Goal: Task Accomplishment & Management: Manage account settings

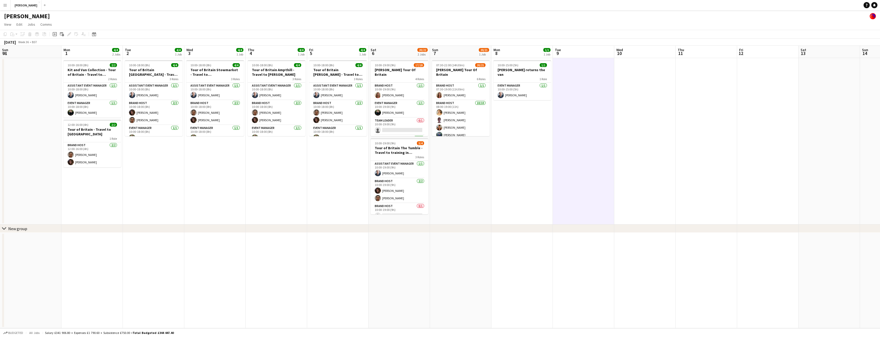
scroll to position [68, 0]
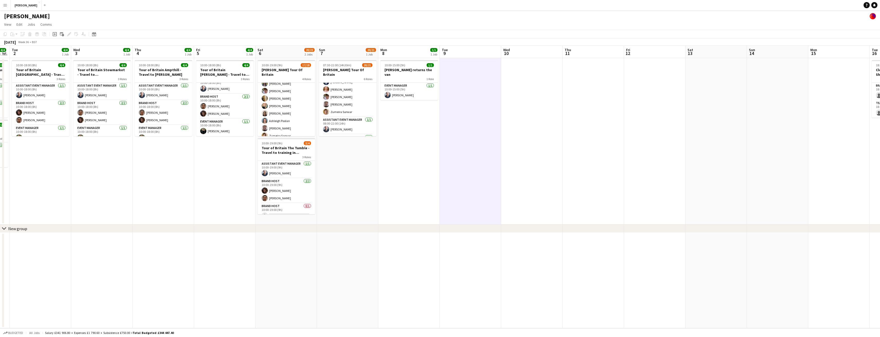
click at [580, 78] on app-date-cell at bounding box center [593, 141] width 61 height 167
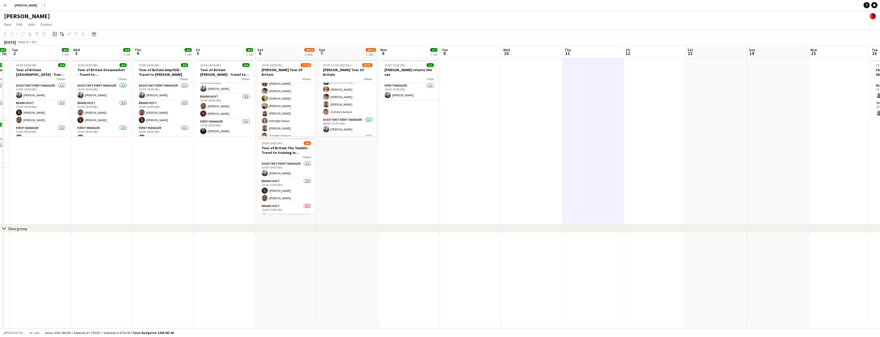
click at [55, 35] on icon "Add job" at bounding box center [55, 34] width 4 height 4
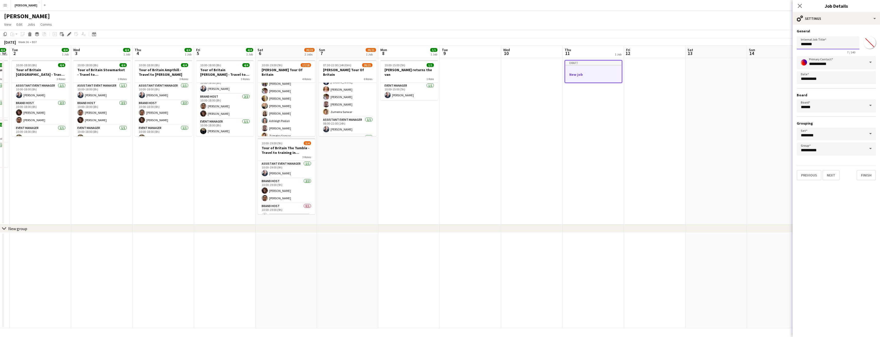
click at [819, 45] on input "*******" at bounding box center [828, 42] width 63 height 13
type input "*"
type input "**********"
click at [835, 175] on button "Next" at bounding box center [830, 175] width 17 height 10
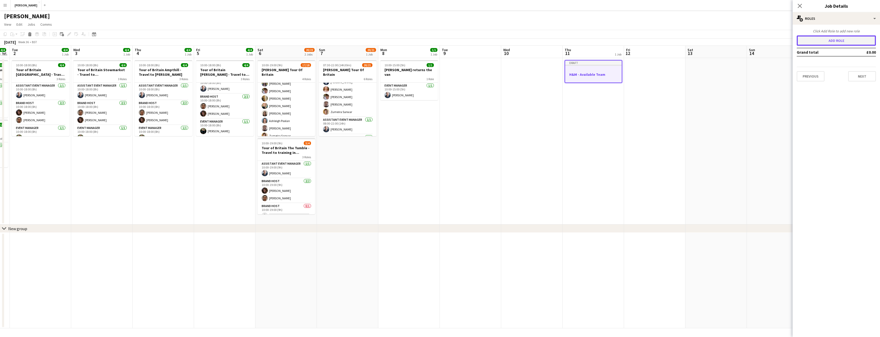
click at [846, 39] on button "Add role" at bounding box center [836, 40] width 79 height 10
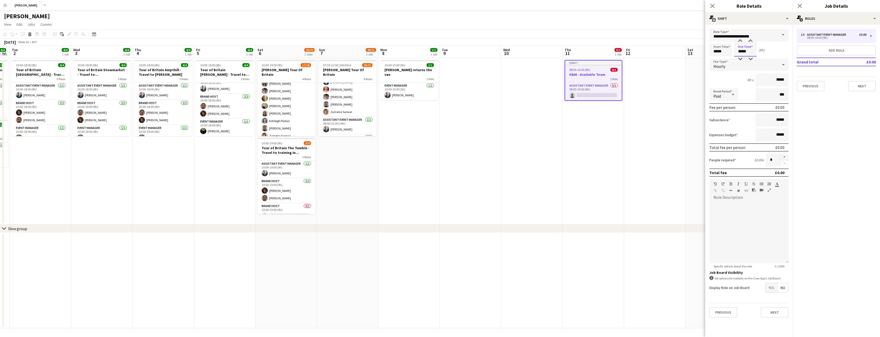
drag, startPoint x: 748, startPoint y: 52, endPoint x: 737, endPoint y: 51, distance: 11.4
click at [737, 51] on input "*****" at bounding box center [745, 50] width 23 height 13
type input "*****"
click at [734, 76] on div "1h x *****" at bounding box center [748, 79] width 79 height 13
click at [782, 35] on span at bounding box center [783, 35] width 11 height 12
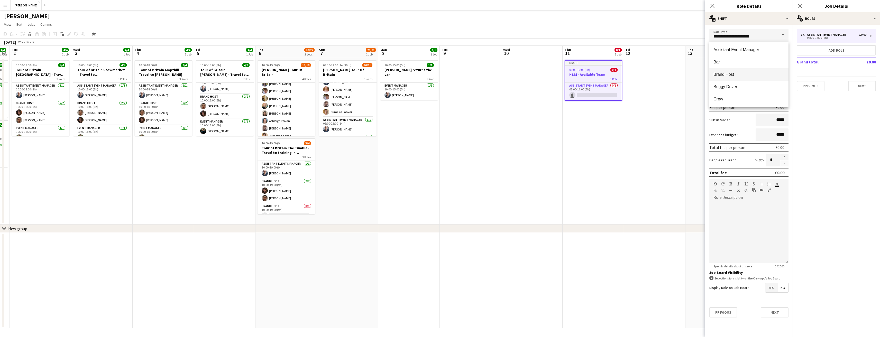
click at [755, 70] on mat-option "Brand Host" at bounding box center [748, 74] width 79 height 12
type input "**********"
click at [784, 155] on button "button" at bounding box center [784, 157] width 8 height 7
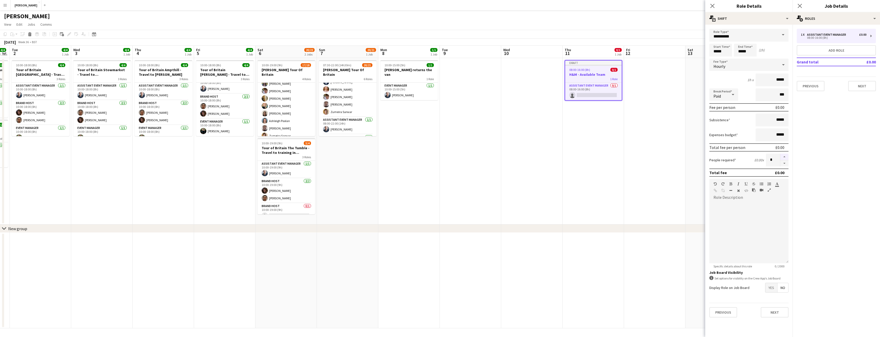
click at [784, 155] on button "button" at bounding box center [784, 157] width 8 height 7
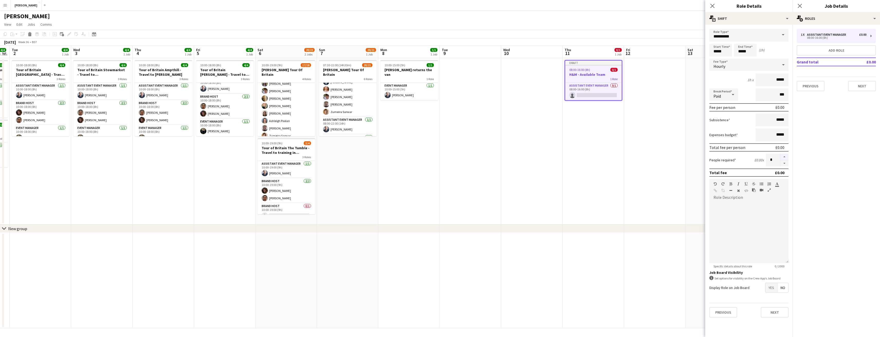
click at [784, 155] on button "button" at bounding box center [784, 157] width 8 height 7
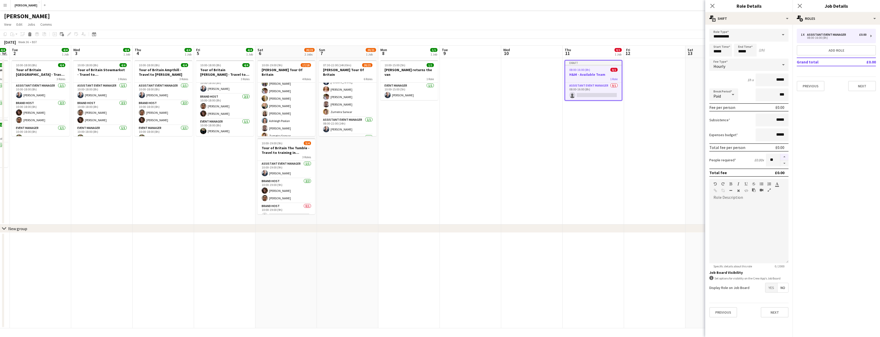
click at [784, 155] on button "button" at bounding box center [784, 157] width 8 height 7
click at [783, 162] on button "button" at bounding box center [784, 163] width 8 height 6
type input "**"
click at [776, 310] on button "Next" at bounding box center [775, 312] width 28 height 10
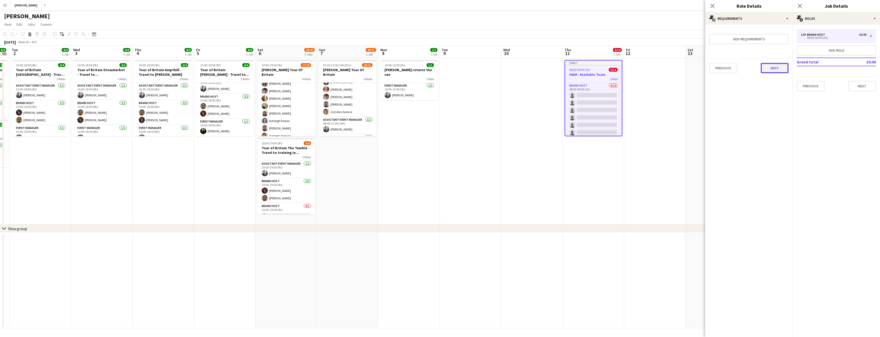
click at [781, 69] on button "Next" at bounding box center [775, 68] width 28 height 10
click at [782, 70] on button "Finish" at bounding box center [778, 69] width 19 height 10
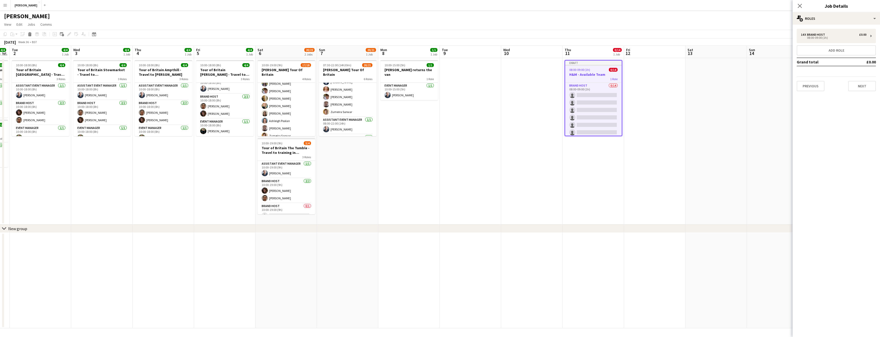
click at [637, 122] on app-date-cell at bounding box center [654, 141] width 61 height 167
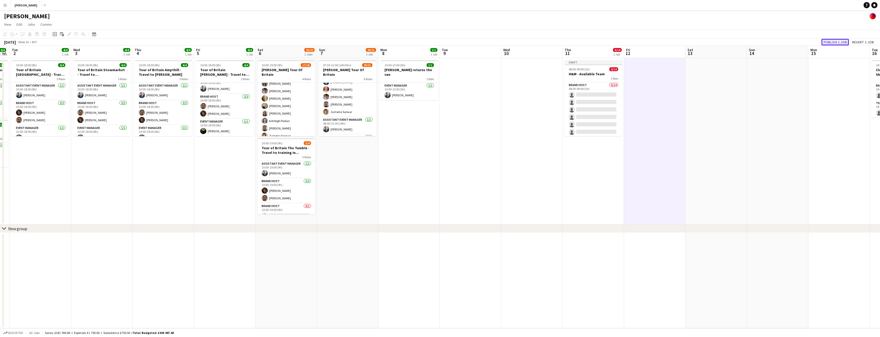
click at [830, 42] on button "Publish 1 job" at bounding box center [834, 42] width 27 height 7
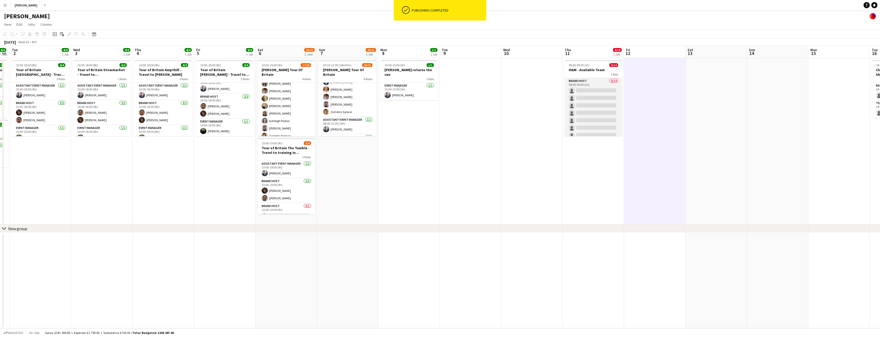
click at [589, 90] on app-card-role "Brand Host 0/14 08:00-09:00 (1h) single-neutral-actions single-neutral-actions …" at bounding box center [594, 135] width 58 height 114
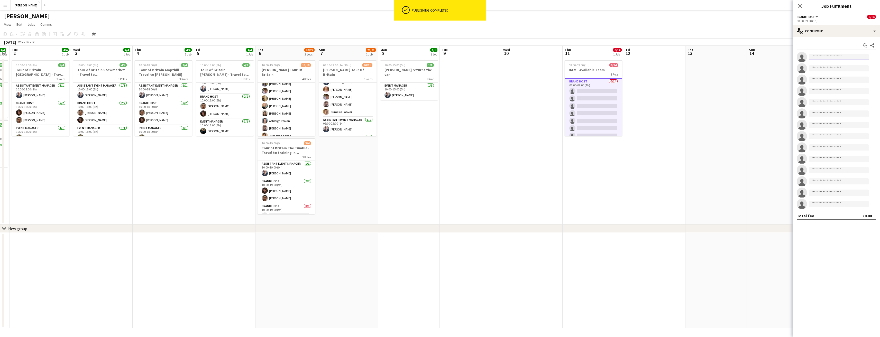
click at [816, 57] on input at bounding box center [839, 57] width 60 height 6
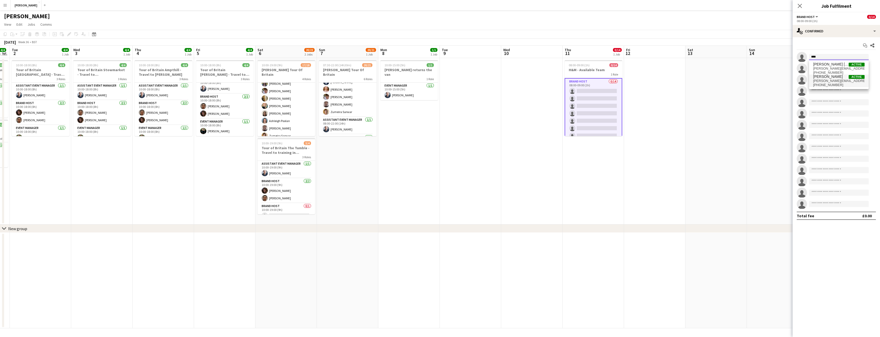
type input "****"
click at [821, 79] on span "[PERSON_NAME][EMAIL_ADDRESS][PERSON_NAME][DOMAIN_NAME]" at bounding box center [838, 81] width 51 height 4
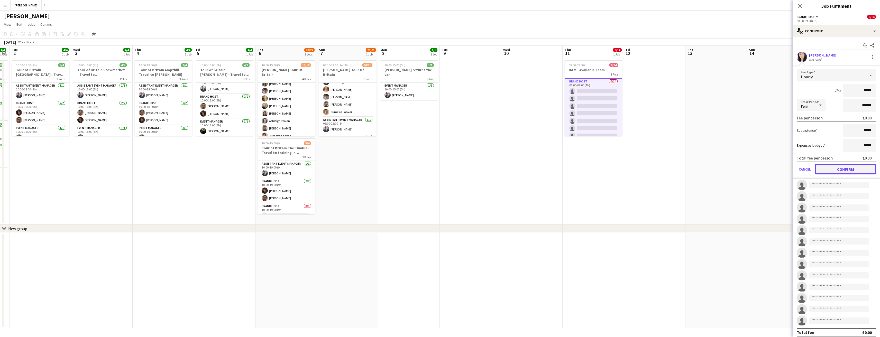
click at [851, 168] on button "Confirm" at bounding box center [845, 169] width 61 height 10
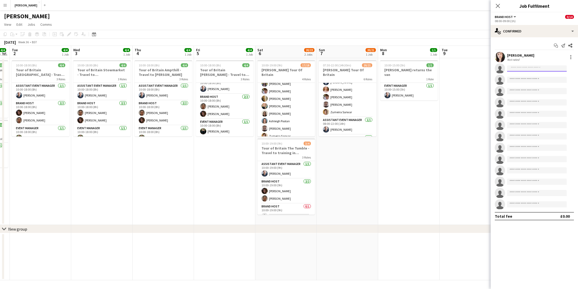
click at [515, 68] on input at bounding box center [537, 68] width 60 height 6
type input "****"
click at [516, 74] on span "[PERSON_NAME]" at bounding box center [526, 75] width 30 height 4
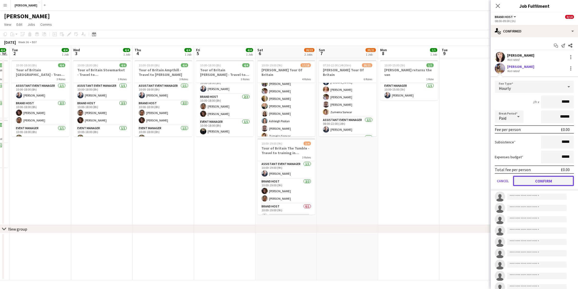
click at [557, 182] on button "Confirm" at bounding box center [543, 181] width 61 height 10
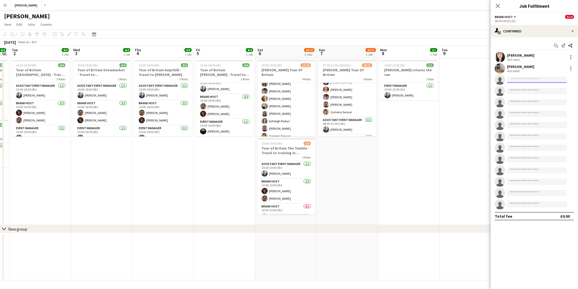
click at [521, 80] on input at bounding box center [537, 80] width 60 height 6
type input "****"
click at [525, 87] on span "[PERSON_NAME]" at bounding box center [526, 87] width 30 height 4
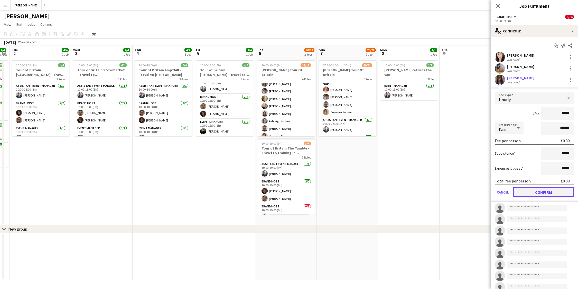
click at [555, 191] on button "Confirm" at bounding box center [543, 192] width 61 height 10
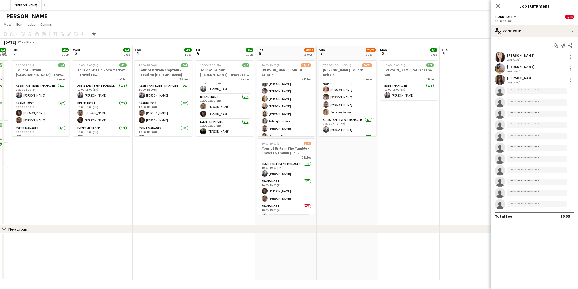
click at [468, 114] on app-date-cell at bounding box center [470, 141] width 61 height 167
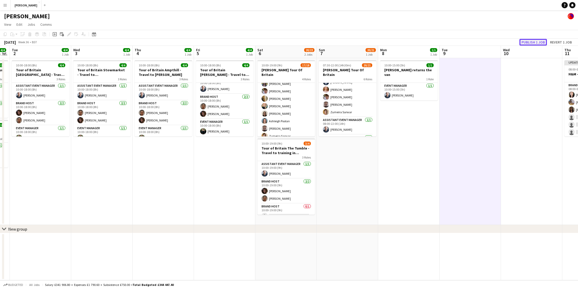
click at [538, 44] on button "Publish 1 job" at bounding box center [533, 42] width 27 height 7
click at [509, 110] on app-date-cell at bounding box center [531, 141] width 61 height 167
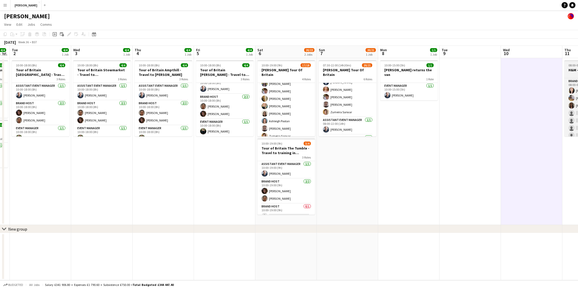
click at [569, 64] on span "08:00-09:00 (1h)" at bounding box center [579, 65] width 21 height 4
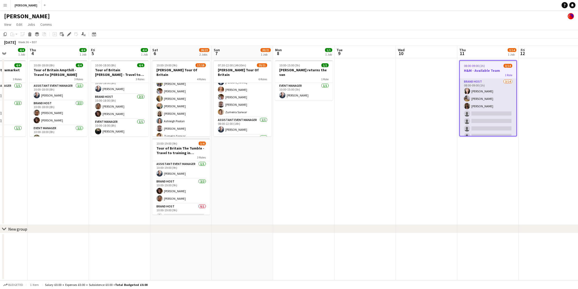
scroll to position [0, 172]
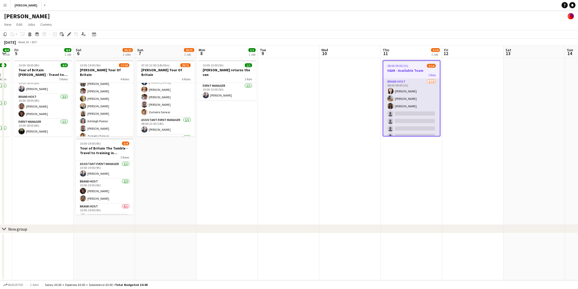
click at [415, 111] on app-card-role "Brand Host [DATE] 08:00-09:00 (1h) [PERSON_NAME] [PERSON_NAME] [PERSON_NAME] si…" at bounding box center [411, 136] width 57 height 114
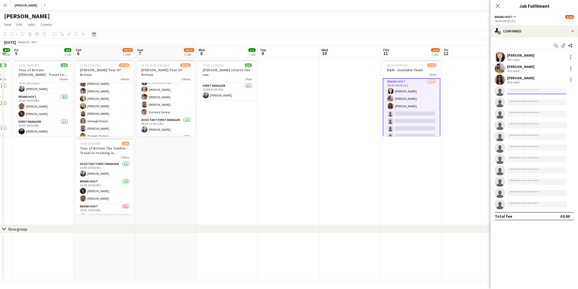
click at [527, 91] on input at bounding box center [537, 91] width 60 height 6
type input "******"
click at [529, 99] on span "[PERSON_NAME]" at bounding box center [526, 98] width 30 height 4
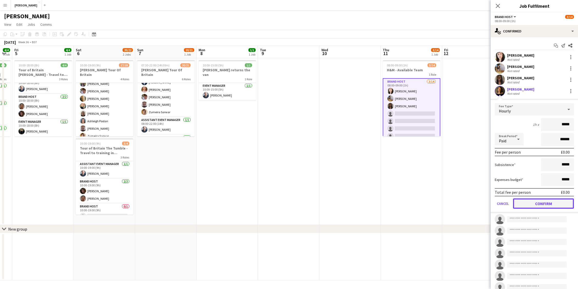
click at [540, 201] on button "Confirm" at bounding box center [543, 203] width 61 height 10
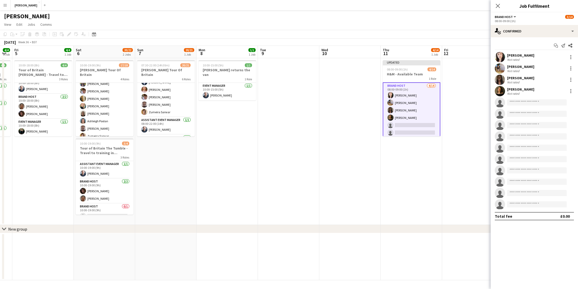
click at [471, 153] on app-date-cell at bounding box center [472, 141] width 61 height 167
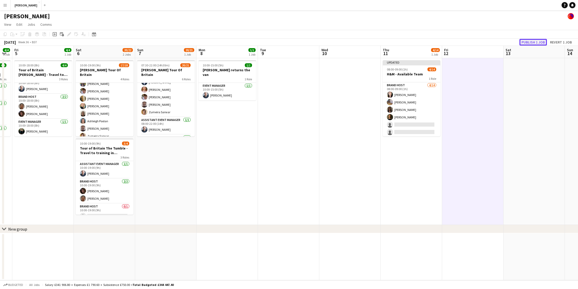
click at [538, 42] on button "Publish 1 job" at bounding box center [533, 42] width 27 height 7
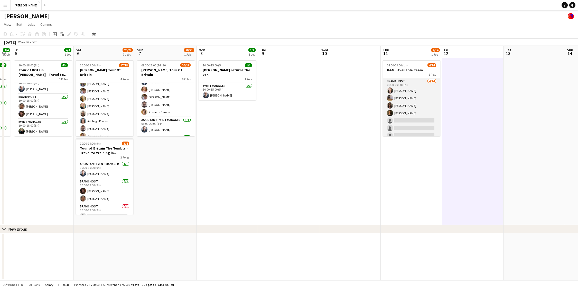
click at [401, 121] on app-card-role "Brand Host [DATE] 08:00-09:00 (1h) [PERSON_NAME] [PERSON_NAME] [PERSON_NAME] [P…" at bounding box center [412, 135] width 58 height 114
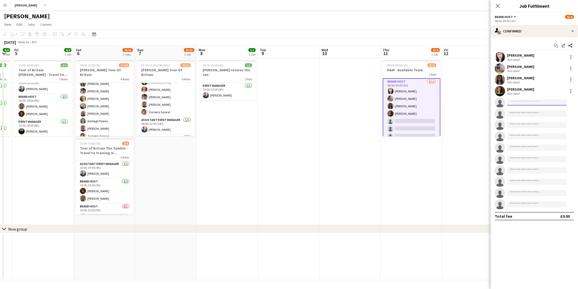
click at [519, 103] on input at bounding box center [537, 102] width 60 height 6
type input "****"
click at [520, 110] on span "[PERSON_NAME]" at bounding box center [526, 109] width 30 height 4
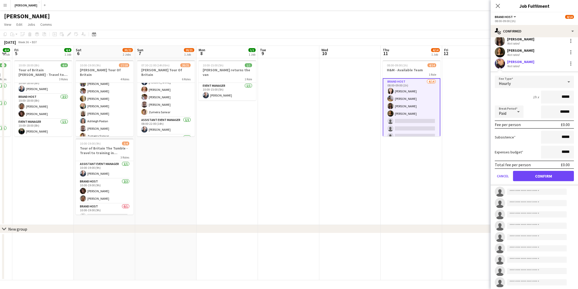
scroll to position [52, 0]
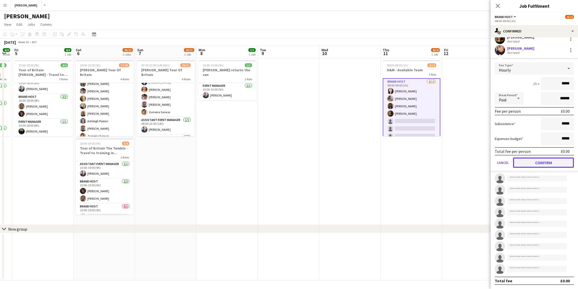
click at [541, 160] on button "Confirm" at bounding box center [543, 162] width 61 height 10
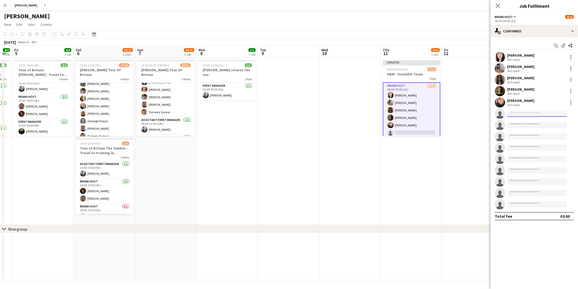
click at [516, 114] on input at bounding box center [537, 114] width 60 height 6
type input "*****"
click at [535, 125] on span "[DOMAIN_NAME][EMAIL_ADDRESS][DOMAIN_NAME]" at bounding box center [536, 125] width 51 height 4
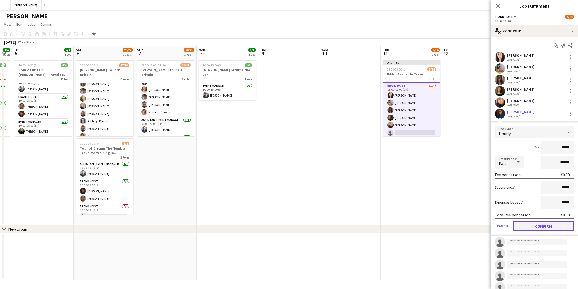
click at [548, 226] on button "Confirm" at bounding box center [543, 226] width 61 height 10
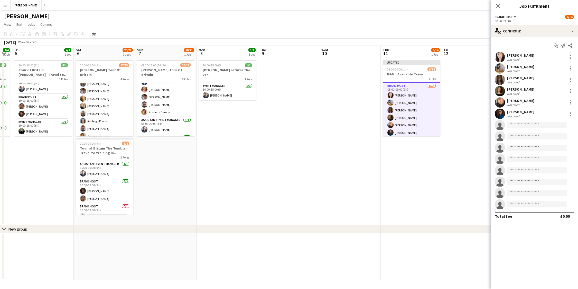
click at [477, 101] on app-date-cell at bounding box center [472, 141] width 61 height 167
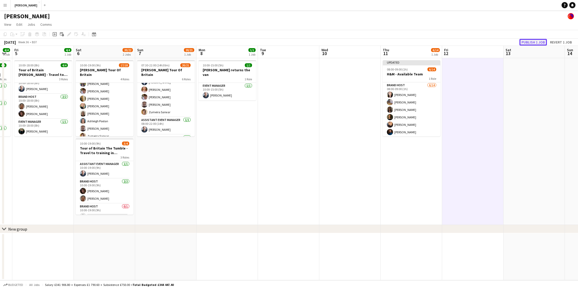
click at [535, 40] on button "Publish 1 job" at bounding box center [533, 42] width 27 height 7
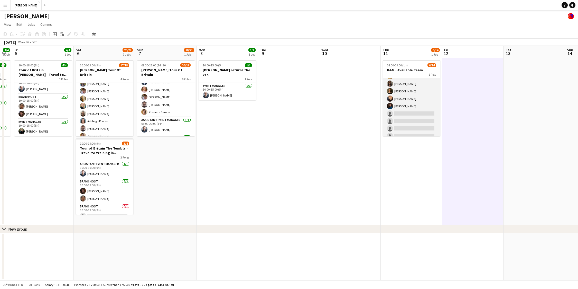
scroll to position [45, 0]
click at [406, 89] on app-card-role "Brand Host [DATE] 08:00-09:00 (1h) [PERSON_NAME] [PERSON_NAME] [PERSON_NAME] [P…" at bounding box center [412, 90] width 58 height 114
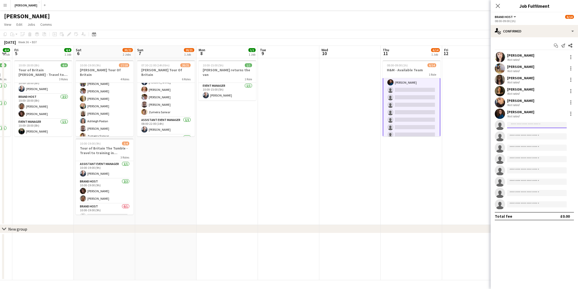
click at [527, 124] on input at bounding box center [537, 125] width 60 height 6
type input "****"
click at [530, 133] on span "[PERSON_NAME]" at bounding box center [526, 132] width 30 height 4
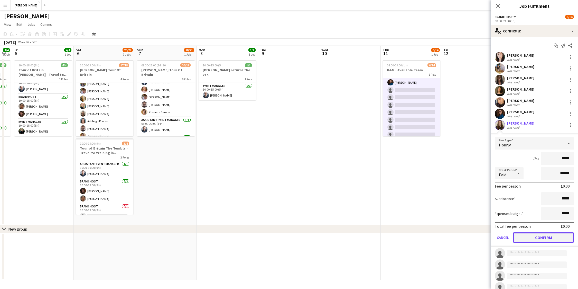
click at [544, 238] on button "Confirm" at bounding box center [543, 237] width 61 height 10
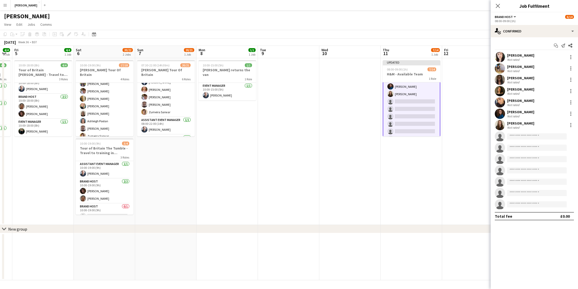
click at [480, 169] on app-date-cell at bounding box center [472, 141] width 61 height 167
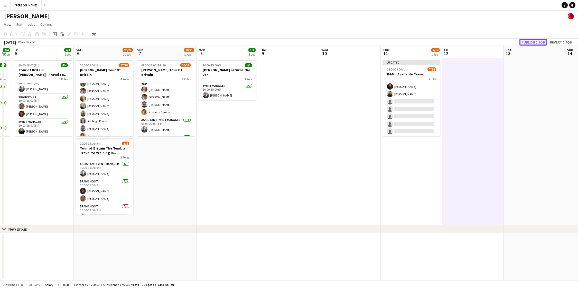
click at [540, 42] on button "Publish 1 job" at bounding box center [533, 42] width 27 height 7
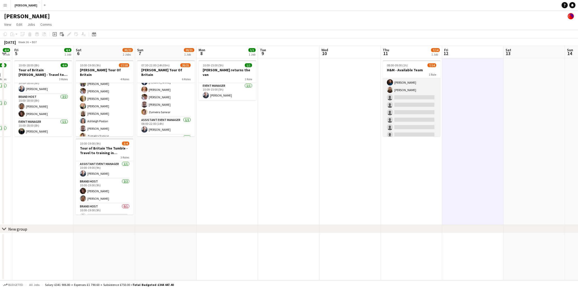
click at [410, 97] on app-card-role "Brand Host [DATE] 08:00-09:00 (1h) [PERSON_NAME] [PERSON_NAME] [PERSON_NAME] [P…" at bounding box center [412, 90] width 58 height 114
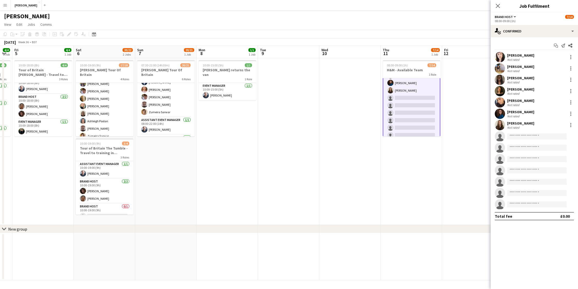
scroll to position [46, 0]
click at [527, 136] on input at bounding box center [537, 136] width 60 height 6
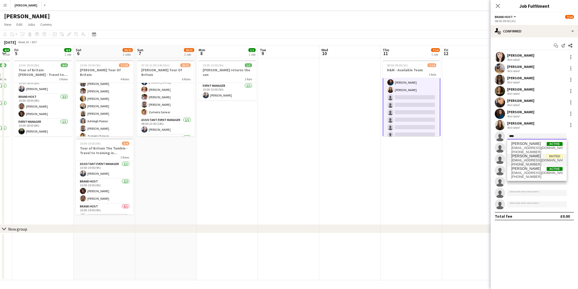
type input "****"
click at [532, 158] on span "[EMAIL_ADDRESS][DOMAIN_NAME]" at bounding box center [536, 160] width 51 height 4
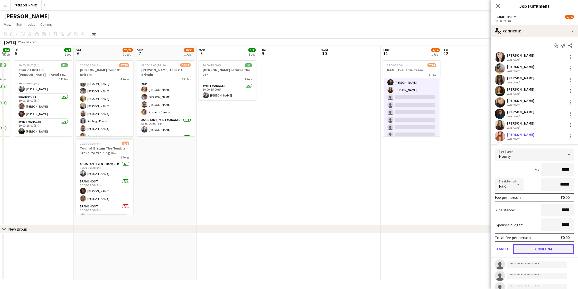
click at [543, 249] on button "Confirm" at bounding box center [543, 248] width 61 height 10
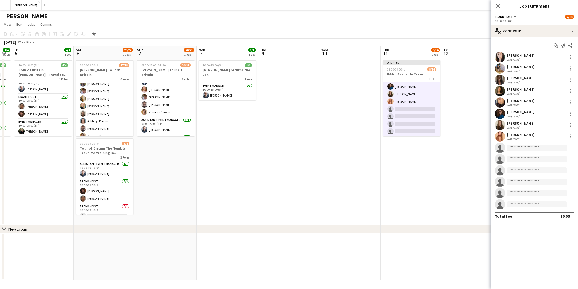
click at [472, 153] on app-date-cell at bounding box center [472, 141] width 61 height 167
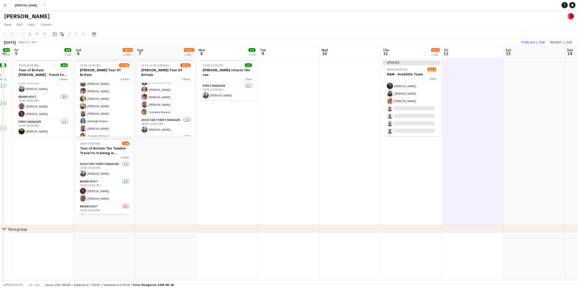
scroll to position [45, 0]
click at [536, 40] on button "Publish 1 job" at bounding box center [533, 42] width 27 height 7
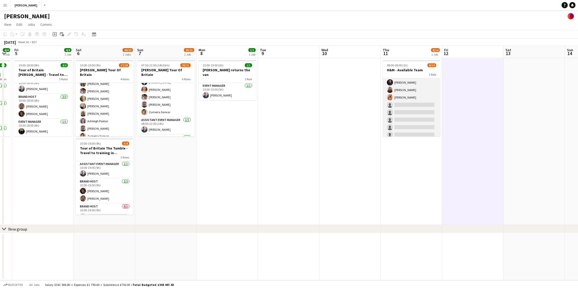
click at [419, 104] on app-card-role "Brand Host [DATE] 08:00-09:00 (1h) [PERSON_NAME] [PERSON_NAME] [PERSON_NAME] [P…" at bounding box center [412, 90] width 58 height 114
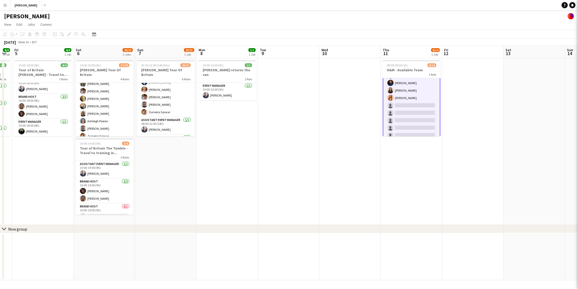
scroll to position [46, 0]
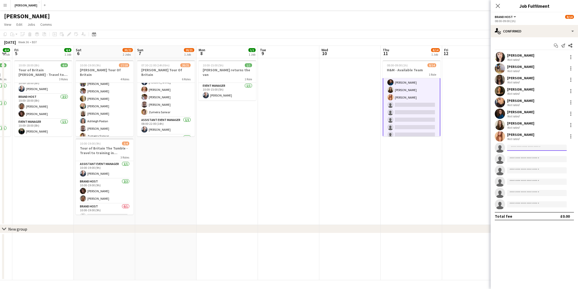
click at [520, 147] on input at bounding box center [537, 147] width 60 height 6
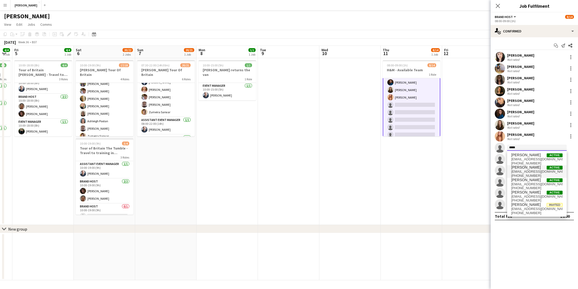
type input "*****"
click at [533, 169] on span "[EMAIL_ADDRESS][DOMAIN_NAME]" at bounding box center [536, 171] width 51 height 4
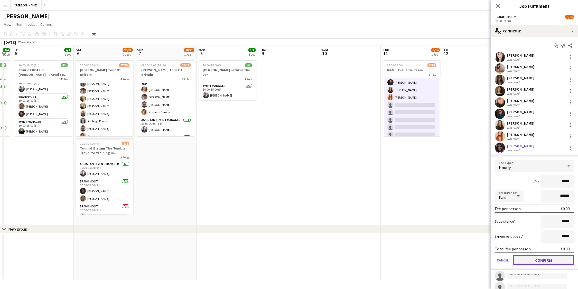
click at [552, 257] on button "Confirm" at bounding box center [543, 260] width 61 height 10
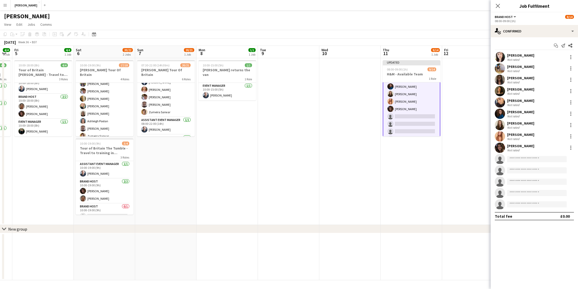
click at [466, 186] on app-date-cell at bounding box center [472, 141] width 61 height 167
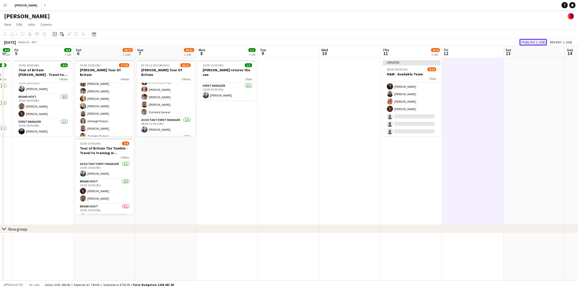
click at [542, 42] on button "Publish 1 job" at bounding box center [533, 42] width 27 height 7
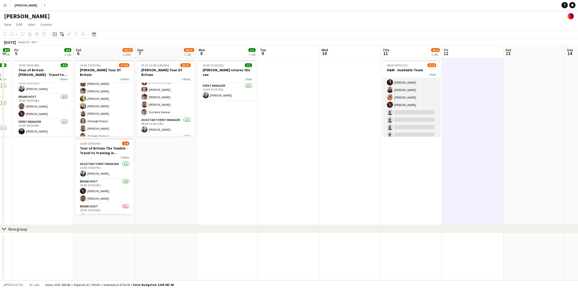
click at [414, 112] on app-card-role "Brand Host [DATE] 08:00-09:00 (1h) [PERSON_NAME] [PERSON_NAME] [PERSON_NAME] [P…" at bounding box center [412, 90] width 58 height 114
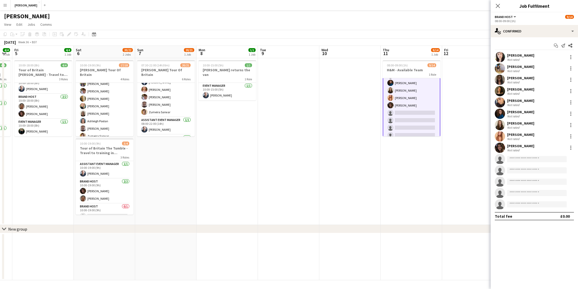
scroll to position [46, 0]
click at [523, 158] on input at bounding box center [537, 159] width 60 height 6
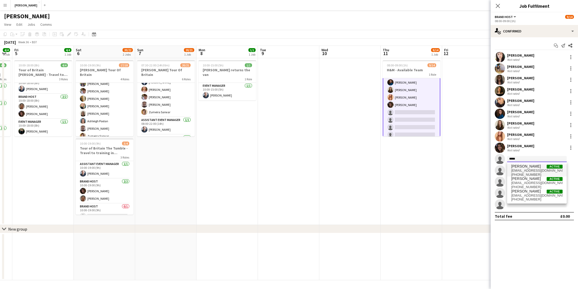
type input "*****"
click at [528, 166] on span "[PERSON_NAME]" at bounding box center [526, 166] width 30 height 4
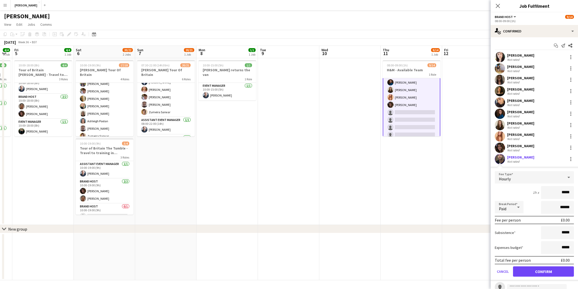
scroll to position [52, 0]
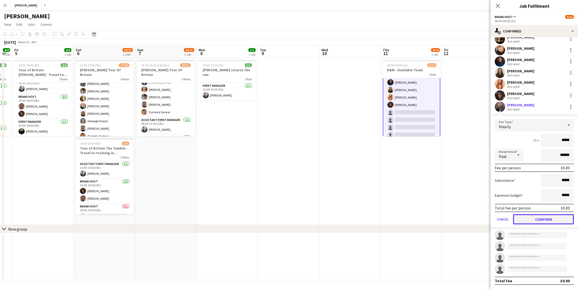
click at [547, 220] on button "Confirm" at bounding box center [543, 219] width 61 height 10
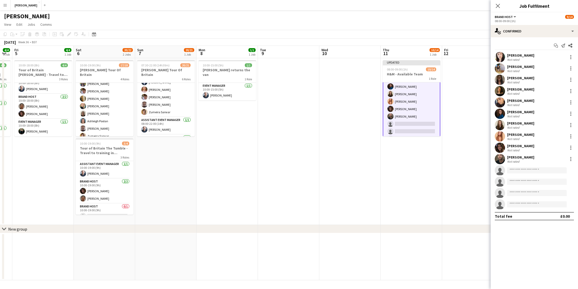
click at [472, 170] on app-date-cell at bounding box center [472, 141] width 61 height 167
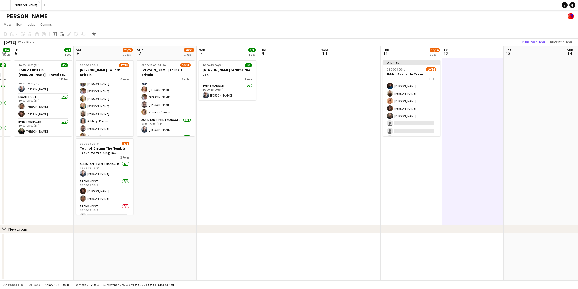
scroll to position [45, 0]
click at [537, 42] on button "Publish 1 job" at bounding box center [533, 42] width 27 height 7
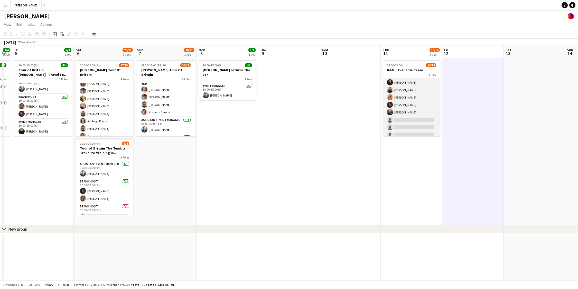
click at [406, 119] on app-card-role "Brand Host [DATE] 08:00-09:00 (1h) [PERSON_NAME] [PERSON_NAME] [PERSON_NAME] [P…" at bounding box center [412, 90] width 58 height 114
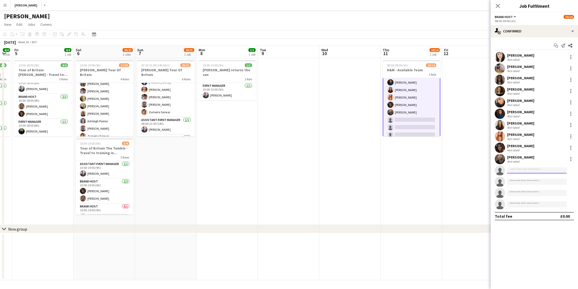
click at [520, 171] on input at bounding box center [537, 170] width 60 height 6
type input "****"
click at [523, 181] on span "[EMAIL_ADDRESS][DOMAIN_NAME]" at bounding box center [536, 182] width 51 height 4
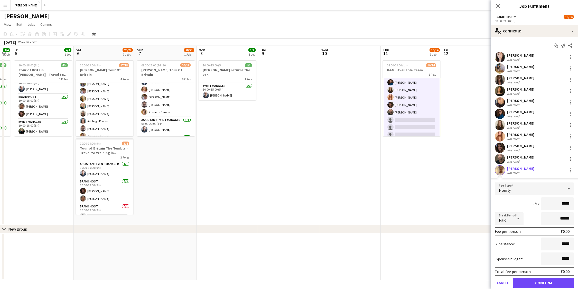
scroll to position [52, 0]
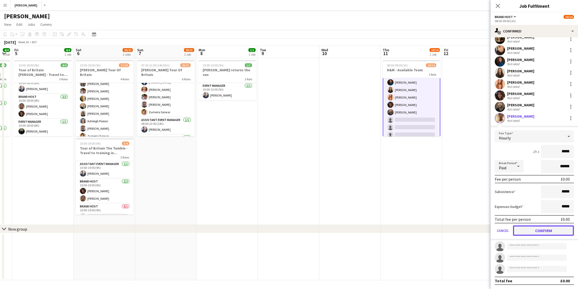
click at [544, 232] on button "Confirm" at bounding box center [543, 230] width 61 height 10
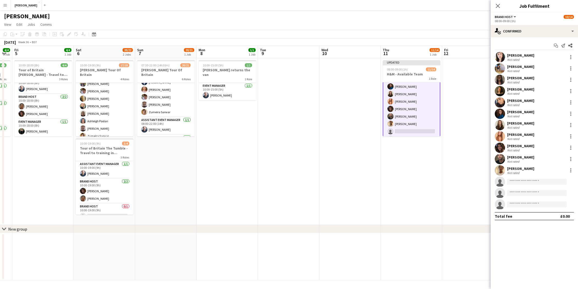
scroll to position [0, 0]
click at [470, 135] on app-date-cell at bounding box center [472, 141] width 61 height 167
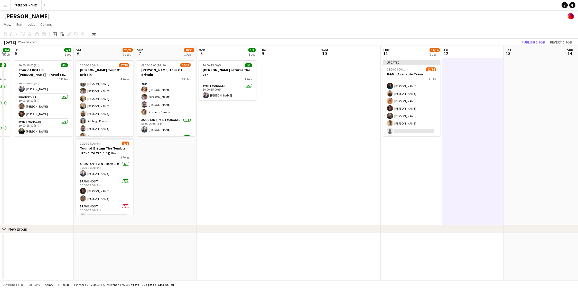
scroll to position [45, 0]
click at [539, 41] on button "Publish 1 job" at bounding box center [533, 42] width 27 height 7
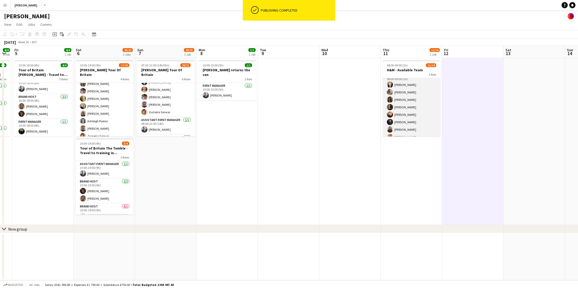
scroll to position [0, 0]
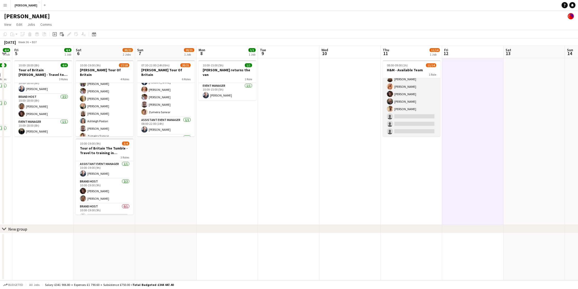
click at [409, 115] on app-card-role "Brand Host [DATE] 08:00-09:00 (1h) [PERSON_NAME] [PERSON_NAME] [PERSON_NAME] [P…" at bounding box center [412, 79] width 58 height 114
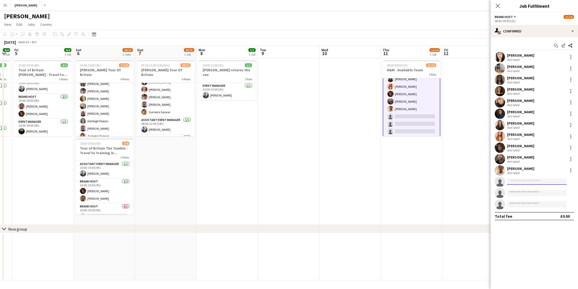
click at [519, 180] on input at bounding box center [537, 181] width 60 height 6
type input "***"
click at [532, 204] on span "[EMAIL_ADDRESS][DOMAIN_NAME]" at bounding box center [536, 205] width 51 height 4
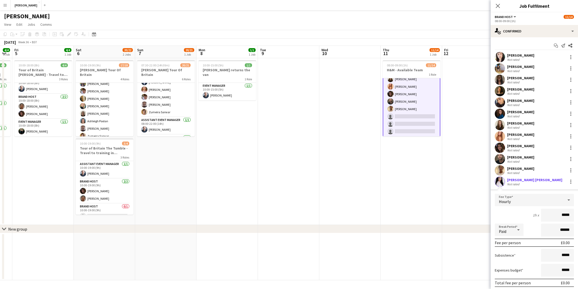
click at [503, 181] on app-user-avatar at bounding box center [500, 181] width 10 height 10
click at [524, 179] on div "[PERSON_NAME] [PERSON_NAME]" at bounding box center [534, 179] width 55 height 5
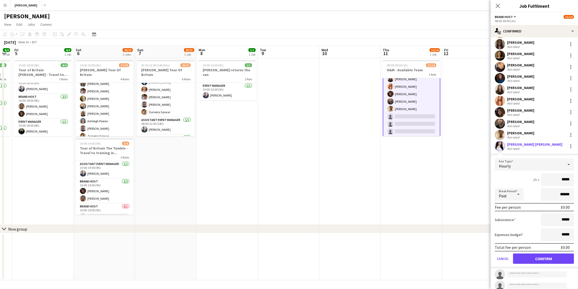
scroll to position [52, 0]
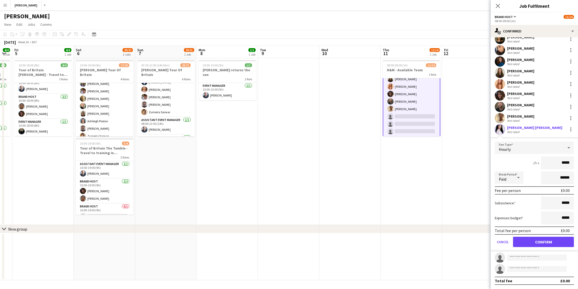
click at [465, 184] on app-date-cell at bounding box center [472, 141] width 61 height 167
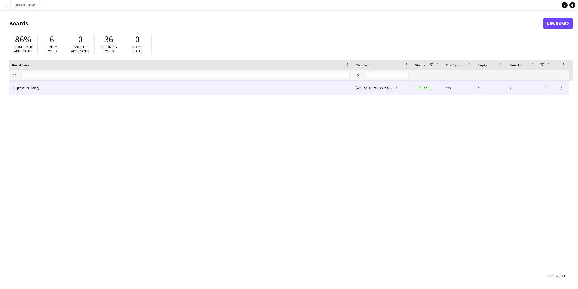
click at [21, 88] on link "[PERSON_NAME]" at bounding box center [181, 87] width 338 height 14
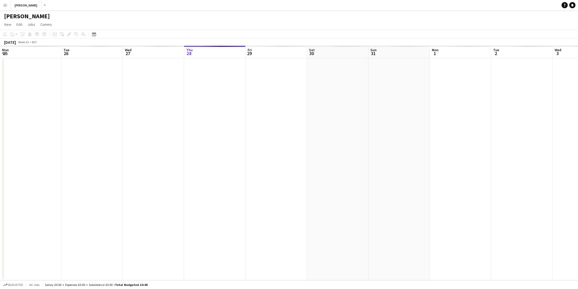
scroll to position [0, 123]
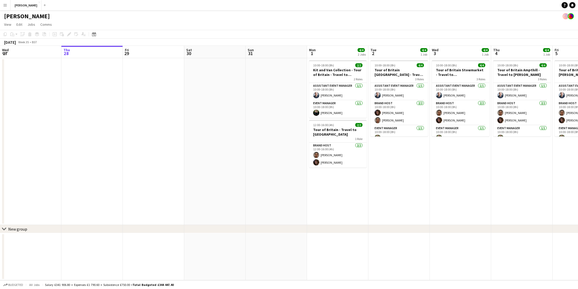
click at [2, 6] on button "Menu" at bounding box center [5, 5] width 10 height 10
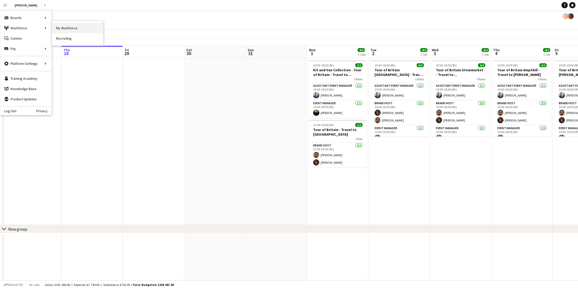
click at [65, 27] on link "My Workforce" at bounding box center [77, 28] width 51 height 10
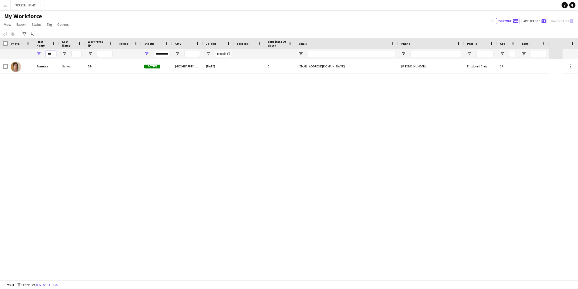
drag, startPoint x: 53, startPoint y: 53, endPoint x: 41, endPoint y: 53, distance: 12.3
click at [41, 53] on div "***" at bounding box center [46, 54] width 26 height 10
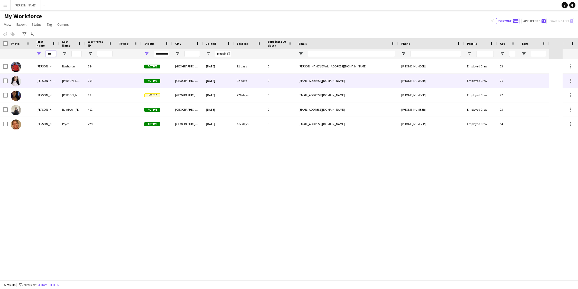
type input "***"
click at [45, 82] on div "Elesha" at bounding box center [46, 80] width 26 height 14
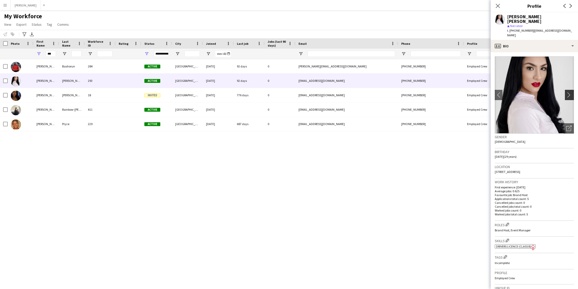
click at [568, 92] on app-icon "chevron-right" at bounding box center [570, 94] width 8 height 5
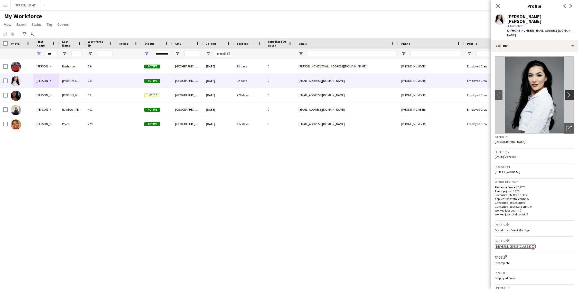
click at [568, 92] on app-icon "chevron-right" at bounding box center [570, 94] width 8 height 5
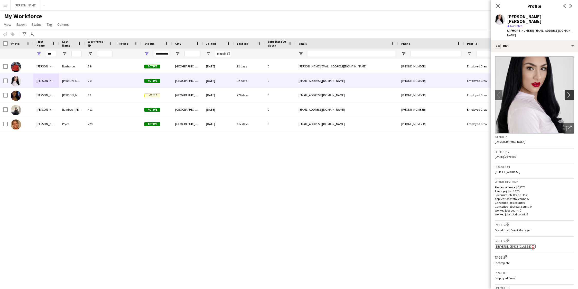
click at [568, 92] on app-icon "chevron-right" at bounding box center [570, 94] width 8 height 5
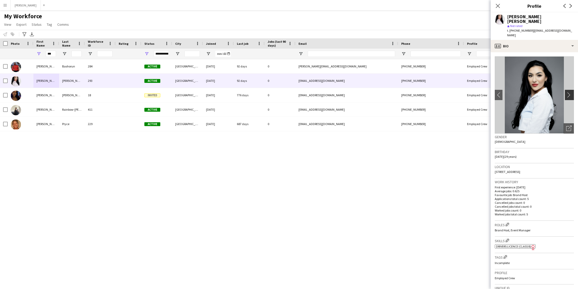
click at [570, 92] on app-icon "chevron-right" at bounding box center [570, 94] width 8 height 5
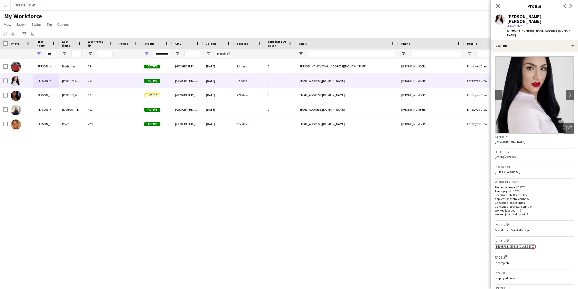
click at [265, 186] on div "Elena Bashorun 284 Active Worcester Park 19-09-2024 92 days 0 elena.112@icloud.…" at bounding box center [281, 169] width 563 height 220
click at [499, 4] on icon at bounding box center [497, 5] width 5 height 5
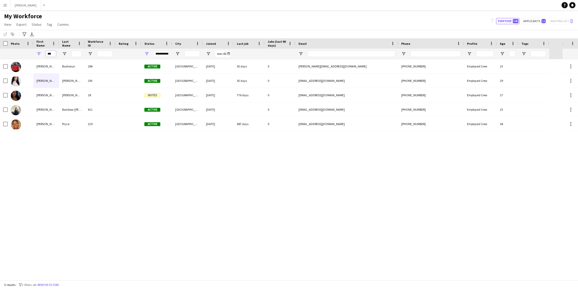
drag, startPoint x: 53, startPoint y: 53, endPoint x: 41, endPoint y: 54, distance: 12.1
click at [41, 54] on div "***" at bounding box center [46, 54] width 26 height 10
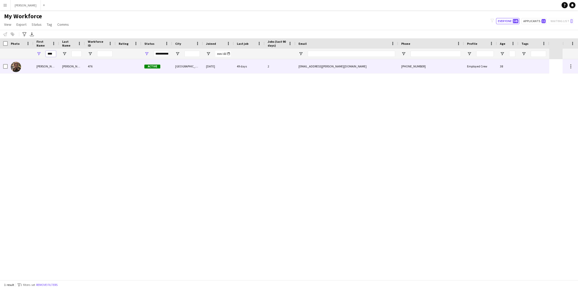
type input "****"
click at [44, 67] on div "Pablo" at bounding box center [46, 66] width 26 height 14
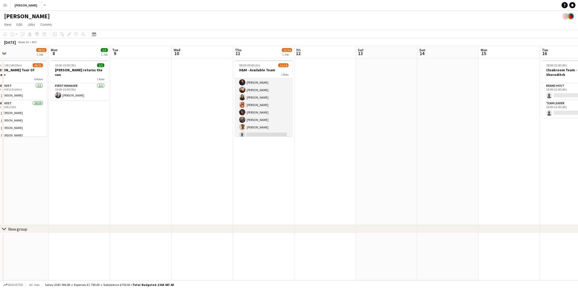
scroll to position [56, 0]
click at [263, 114] on app-card-role "Brand Host 11/14 08:00-09:00 (1h) Gina Thompson Cathleen Voysey Nida Butt Natas…" at bounding box center [264, 79] width 58 height 114
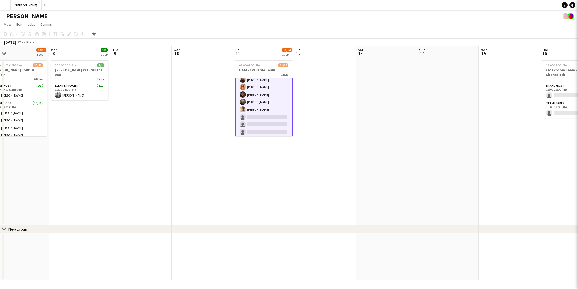
scroll to position [57, 0]
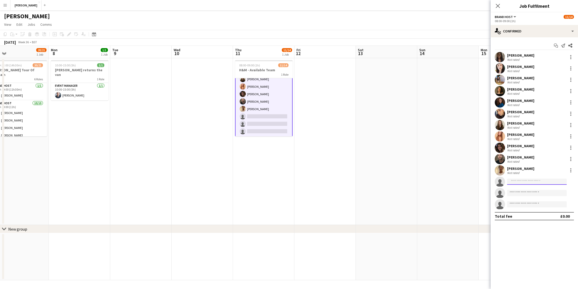
click at [516, 181] on input at bounding box center [537, 181] width 60 height 6
type input "*****"
click at [522, 191] on span "uk.pablo.duarte@gmail.com" at bounding box center [536, 193] width 51 height 4
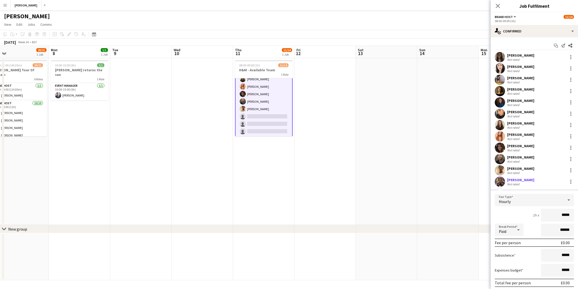
scroll to position [52, 0]
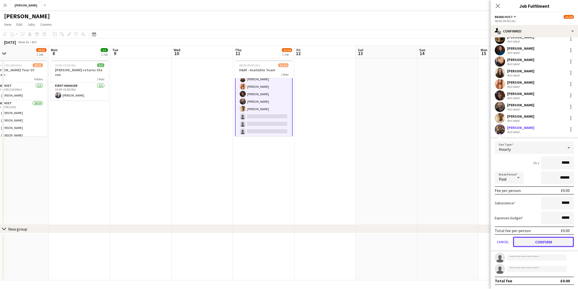
click at [552, 244] on button "Confirm" at bounding box center [543, 241] width 61 height 10
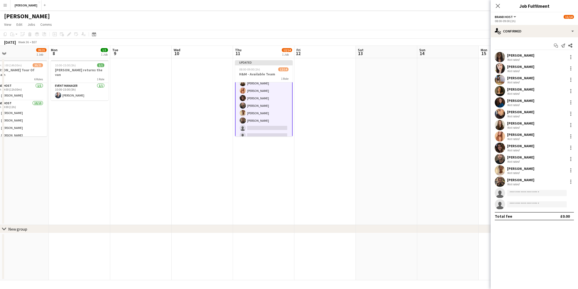
scroll to position [0, 0]
click at [475, 163] on app-date-cell at bounding box center [447, 141] width 61 height 167
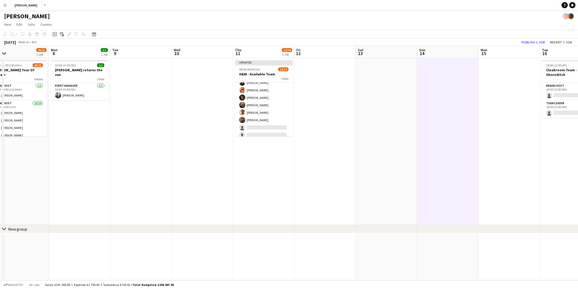
scroll to position [56, 0]
click at [535, 42] on button "Publish 1 job" at bounding box center [533, 42] width 27 height 7
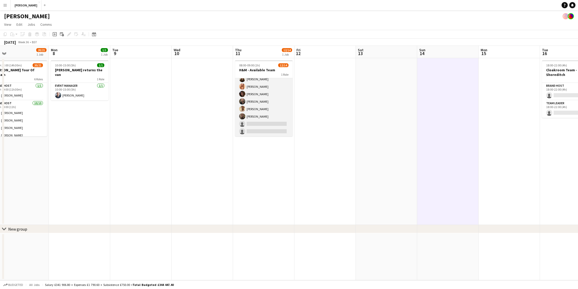
click at [254, 124] on app-card-role "Brand Host 12/14 08:00-09:00 (1h) Gina Thompson Cathleen Voysey Nida Butt Natas…" at bounding box center [264, 79] width 58 height 114
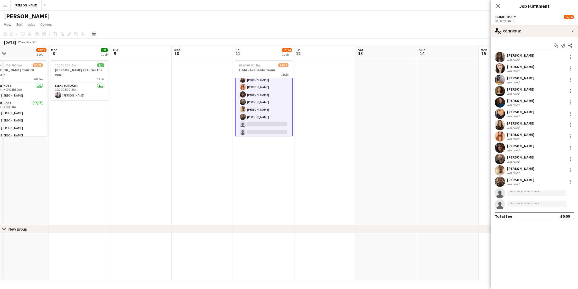
scroll to position [57, 0]
click at [535, 193] on input at bounding box center [537, 193] width 60 height 6
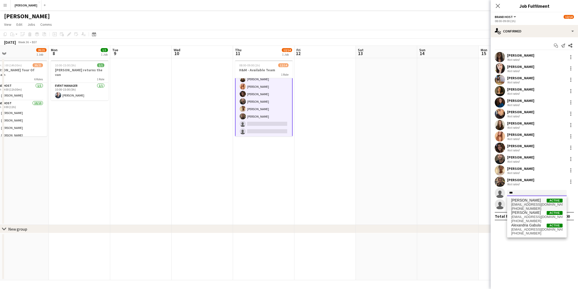
type input "***"
click at [534, 201] on span "[PERSON_NAME]" at bounding box center [526, 200] width 30 height 4
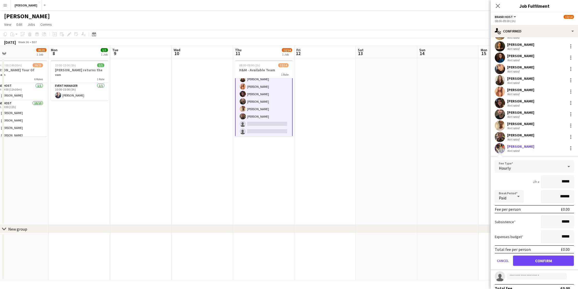
scroll to position [52, 0]
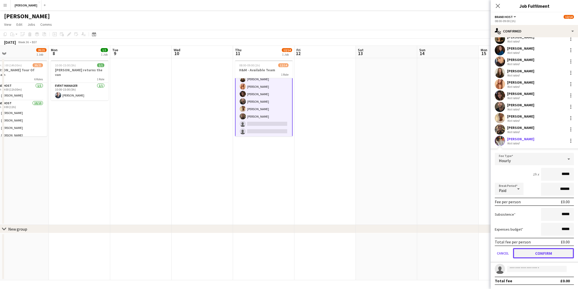
click at [548, 252] on button "Confirm" at bounding box center [543, 253] width 61 height 10
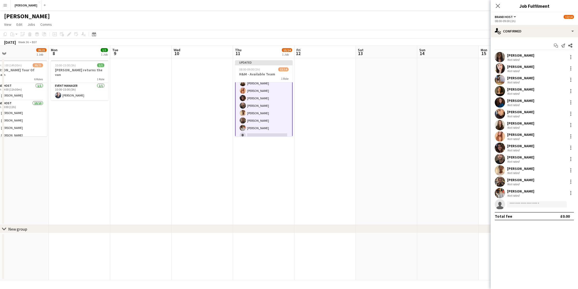
scroll to position [61, 0]
click at [533, 204] on input at bounding box center [537, 204] width 60 height 6
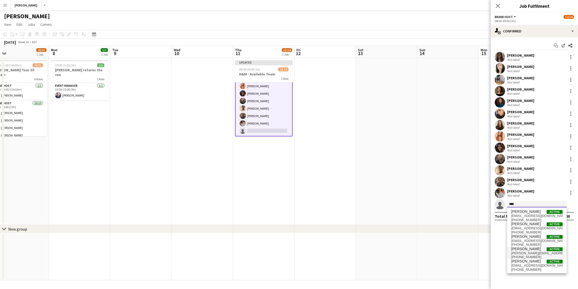
type input "****"
click at [534, 251] on span "lucy_prentice@sky.com" at bounding box center [536, 253] width 51 height 4
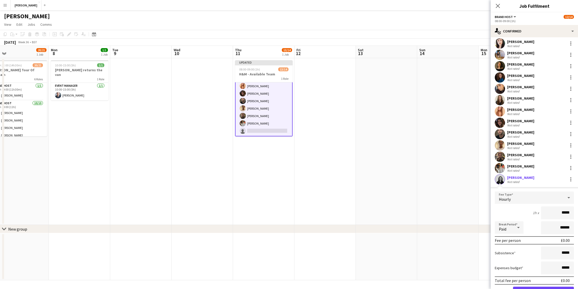
scroll to position [52, 0]
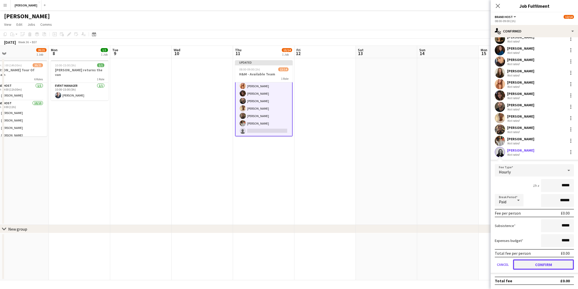
click at [540, 264] on button "Confirm" at bounding box center [543, 264] width 61 height 10
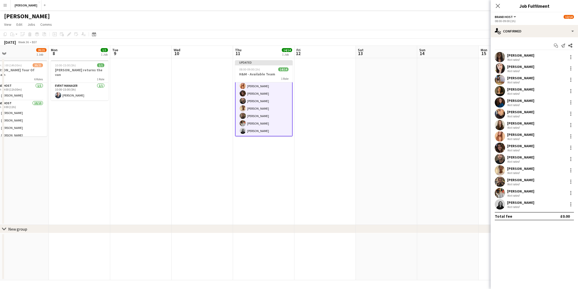
click at [420, 149] on app-date-cell at bounding box center [447, 141] width 61 height 167
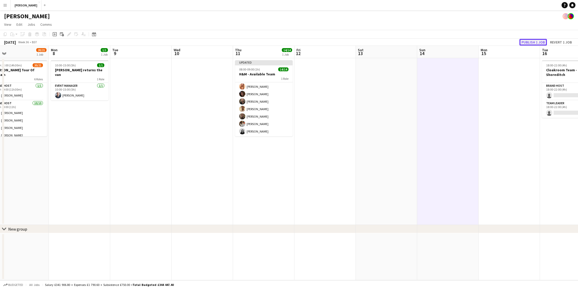
click at [536, 43] on button "Publish 1 job" at bounding box center [533, 42] width 27 height 7
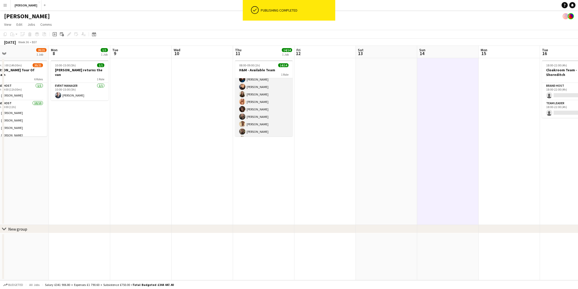
scroll to position [0, 0]
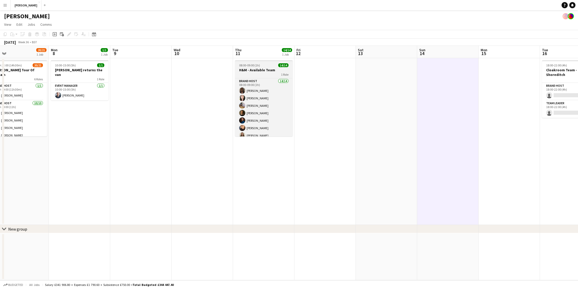
click at [261, 70] on h3 "H&M - Available Team" at bounding box center [264, 70] width 58 height 5
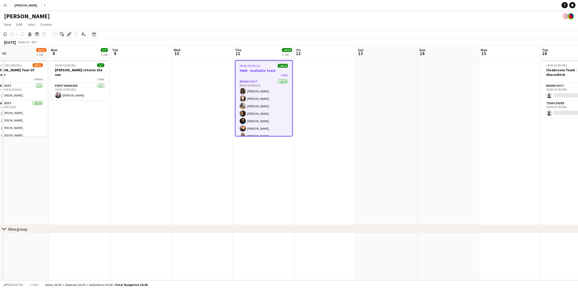
click at [68, 33] on icon "Edit" at bounding box center [69, 34] width 4 height 4
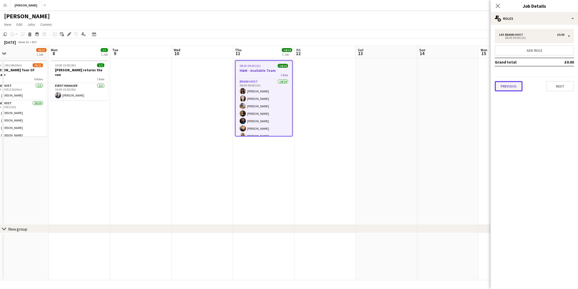
click at [510, 84] on button "Previous" at bounding box center [509, 86] width 28 height 10
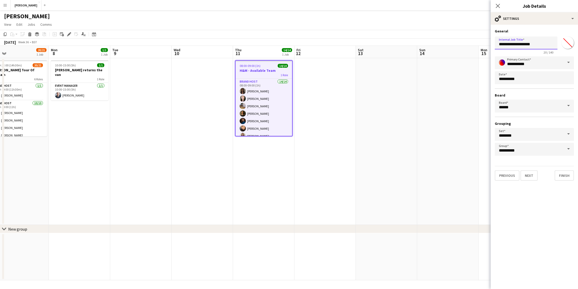
click at [525, 43] on input "**********" at bounding box center [526, 42] width 63 height 13
type input "**********"
click at [565, 175] on button "Finish" at bounding box center [564, 175] width 19 height 10
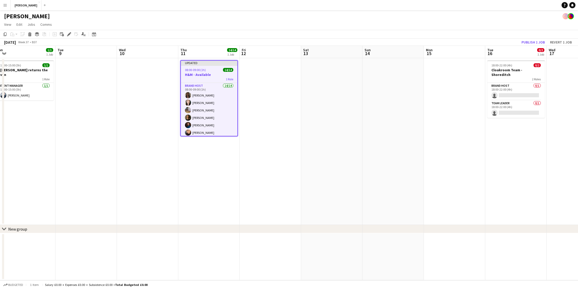
scroll to position [0, 137]
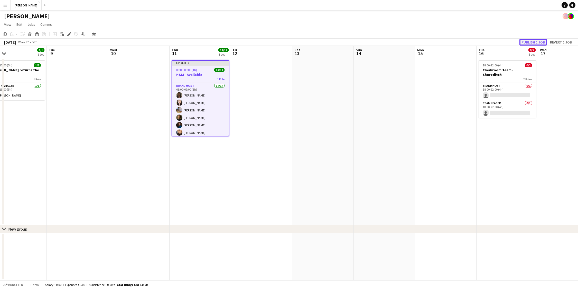
click at [537, 42] on button "Publish 1 job" at bounding box center [533, 42] width 27 height 7
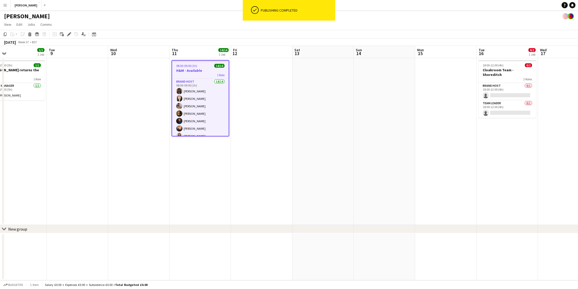
click at [203, 71] on h3 "H&M - Available" at bounding box center [200, 70] width 57 height 5
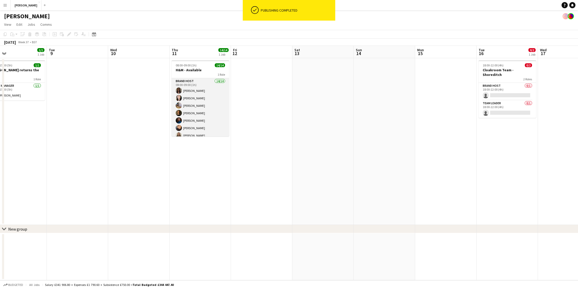
click at [201, 85] on app-card-role "Brand Host 14/14 08:00-09:00 (1h) Gina Thompson Cathleen Voysey Nida Butt Natas…" at bounding box center [201, 135] width 58 height 114
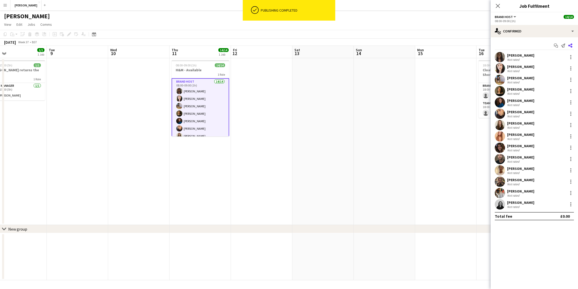
click at [571, 45] on icon at bounding box center [570, 45] width 4 height 4
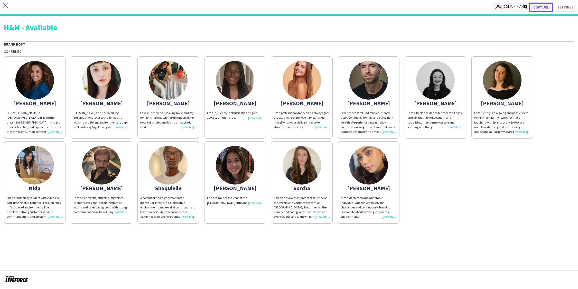
click at [548, 6] on button "Copy url" at bounding box center [541, 7] width 24 height 9
click at [546, 5] on button "Copy url" at bounding box center [541, 7] width 24 height 9
click at [543, 8] on button "Copy url" at bounding box center [541, 7] width 24 height 9
